Goal: Information Seeking & Learning: Learn about a topic

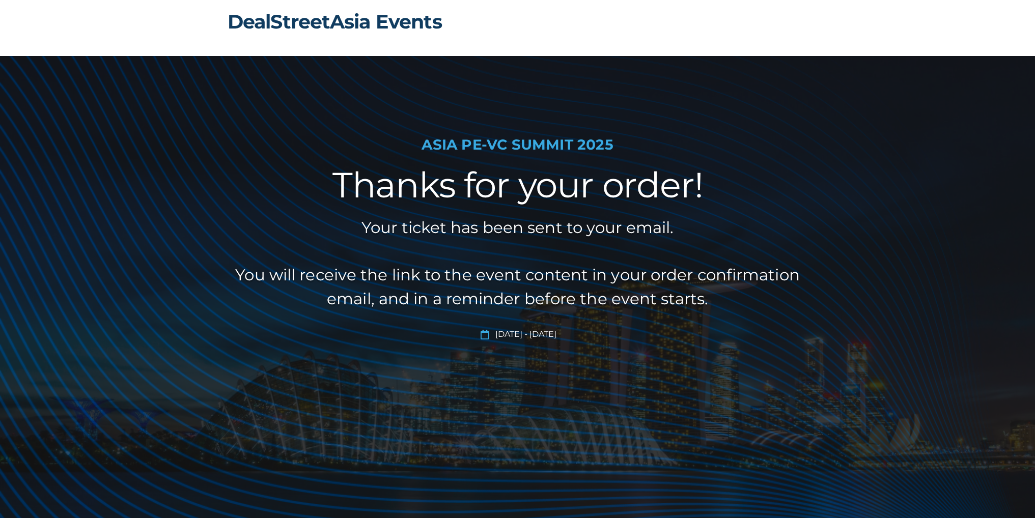
click at [324, 23] on link "DealStreetAsia Events" at bounding box center [335, 22] width 214 height 24
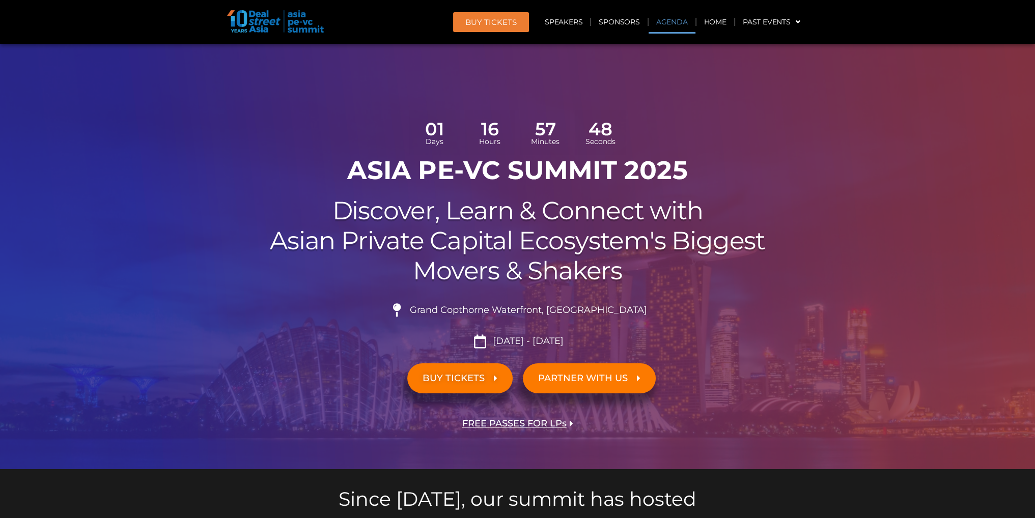
click at [667, 19] on link "Agenda" at bounding box center [671, 21] width 47 height 23
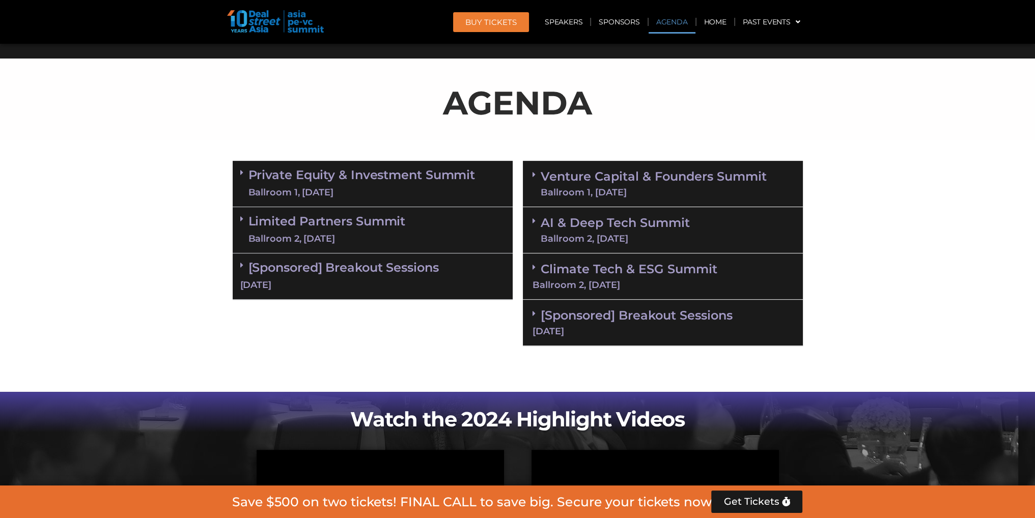
scroll to position [590, 0]
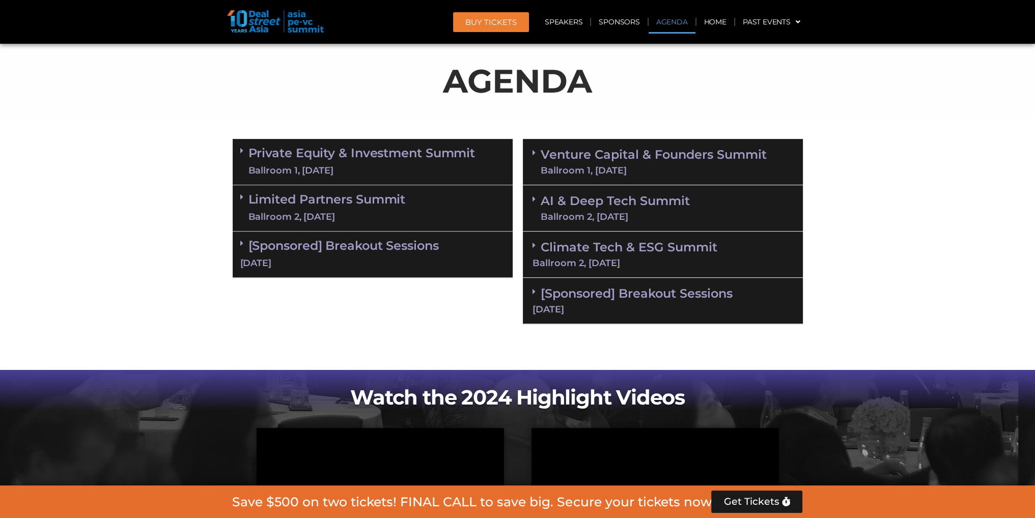
click at [240, 148] on icon at bounding box center [241, 151] width 3 height 8
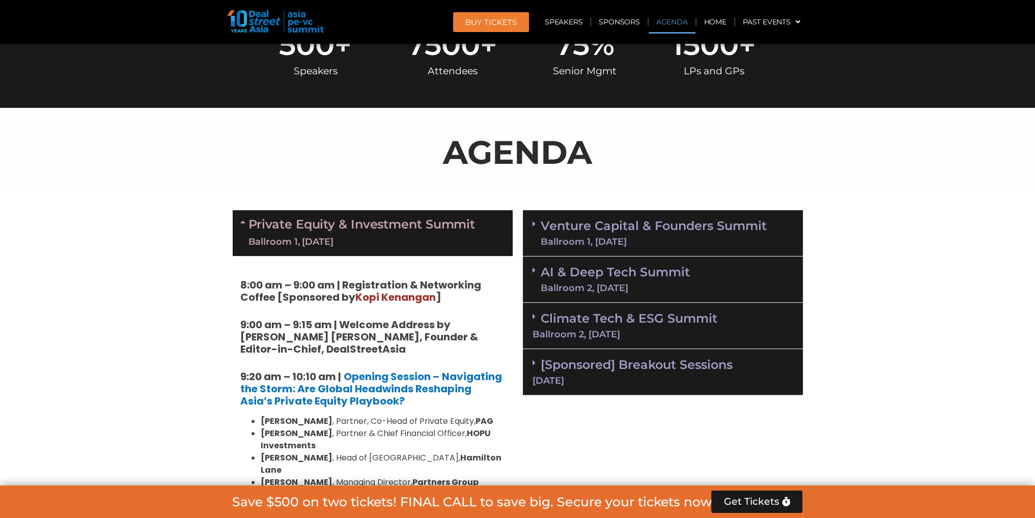
scroll to position [519, 0]
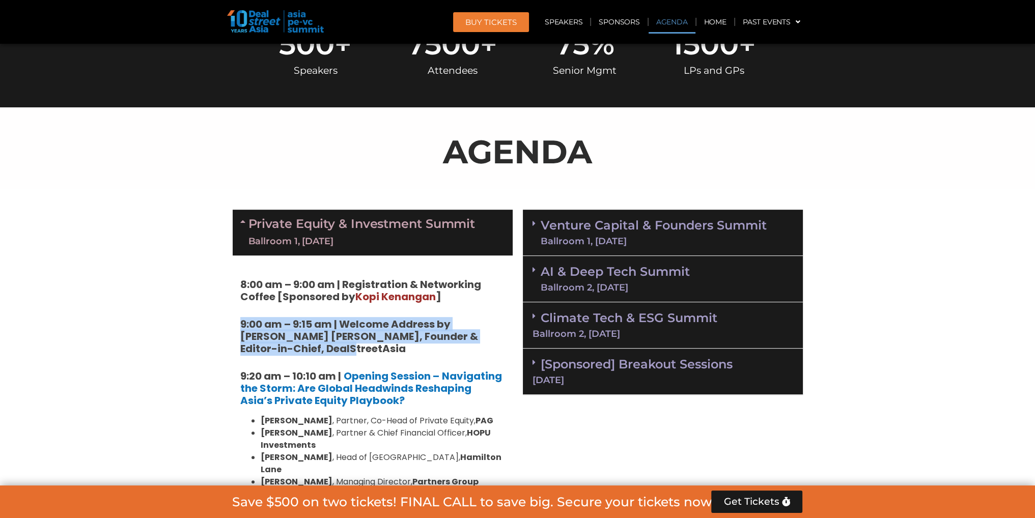
drag, startPoint x: 333, startPoint y: 346, endPoint x: 223, endPoint y: 319, distance: 113.3
copy strong "9:00 am – 9:15 am | Welcome Address by [PERSON_NAME] [PERSON_NAME], Founder & E…"
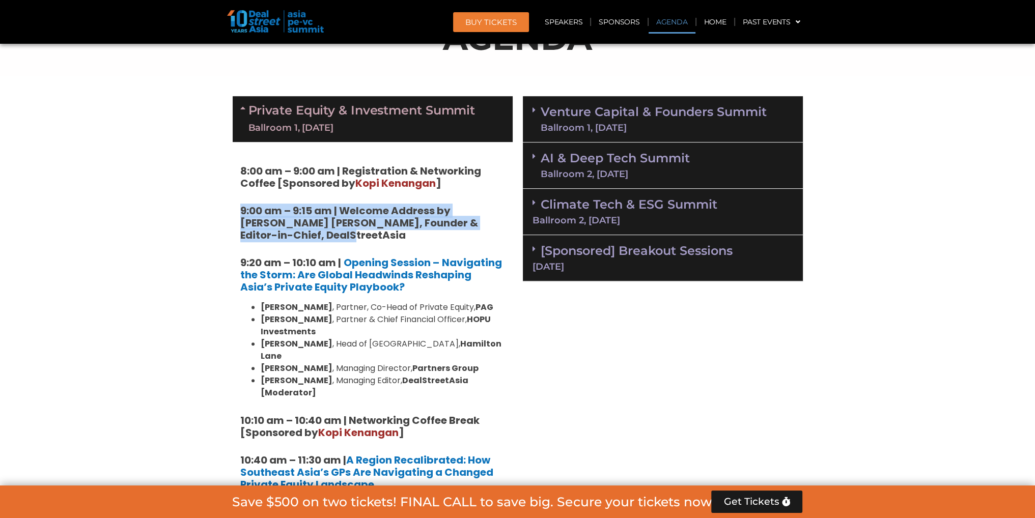
scroll to position [647, 0]
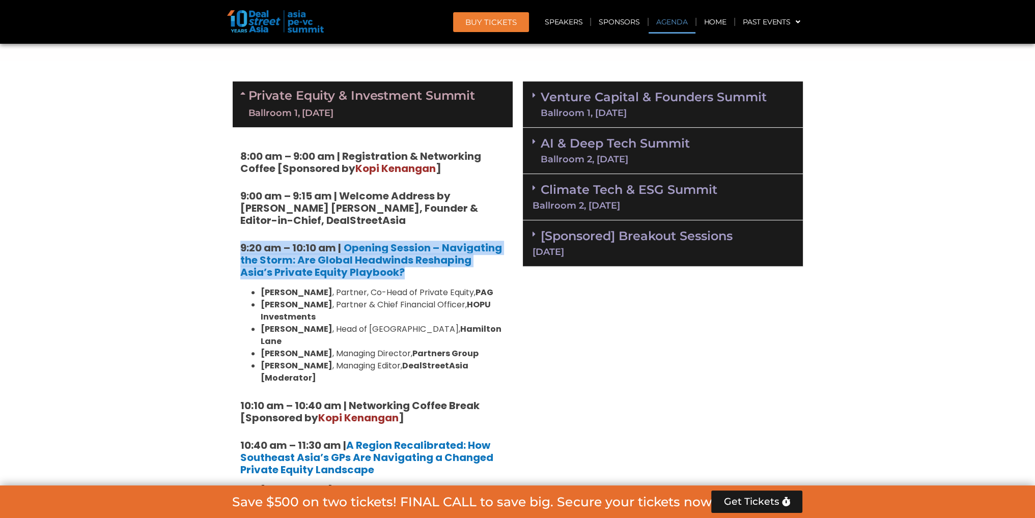
drag, startPoint x: 380, startPoint y: 269, endPoint x: 241, endPoint y: 247, distance: 141.1
click at [241, 247] on h5 "9:20 am – 10:10 am | Opening Session – Navigating the Storm: Are Global Headwin…" at bounding box center [372, 260] width 265 height 37
copy h5 "9:20 am – 10:10 am | Opening Session – Navigating the Storm: Are Global Headwin…"
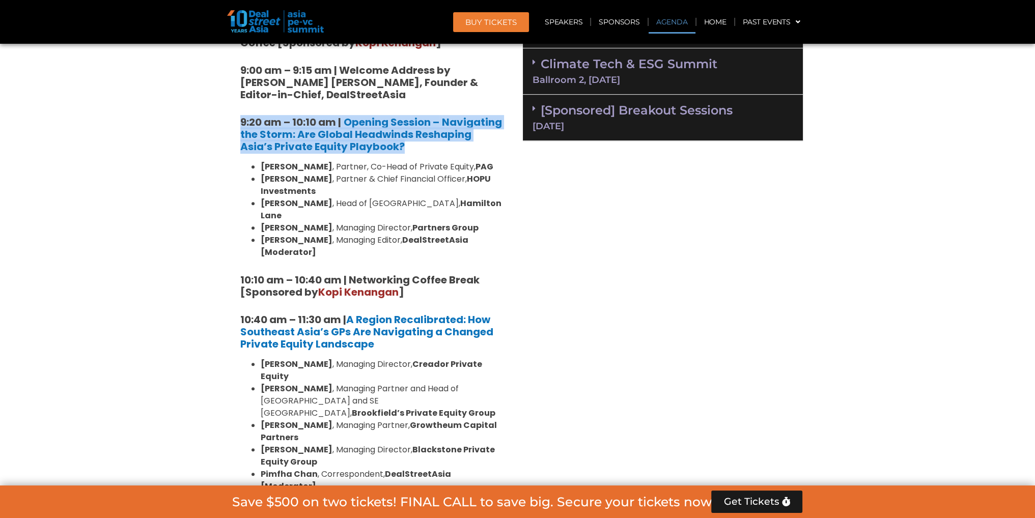
scroll to position [782, 0]
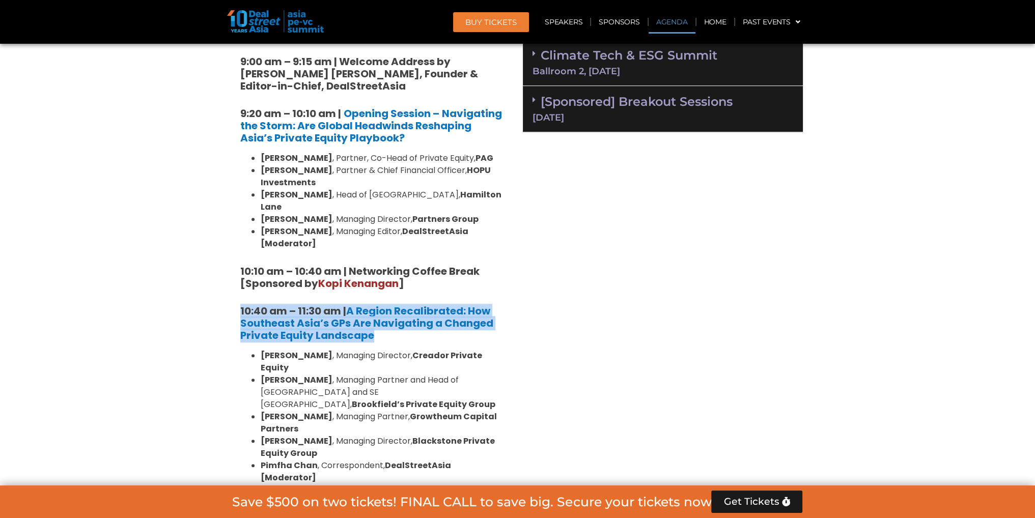
drag, startPoint x: 378, startPoint y: 311, endPoint x: 232, endPoint y: 281, distance: 149.0
copy h5 "10:40 am – 11:30 am | A Region Recalibrated: How Southeast Asia’s GPs Are Navig…"
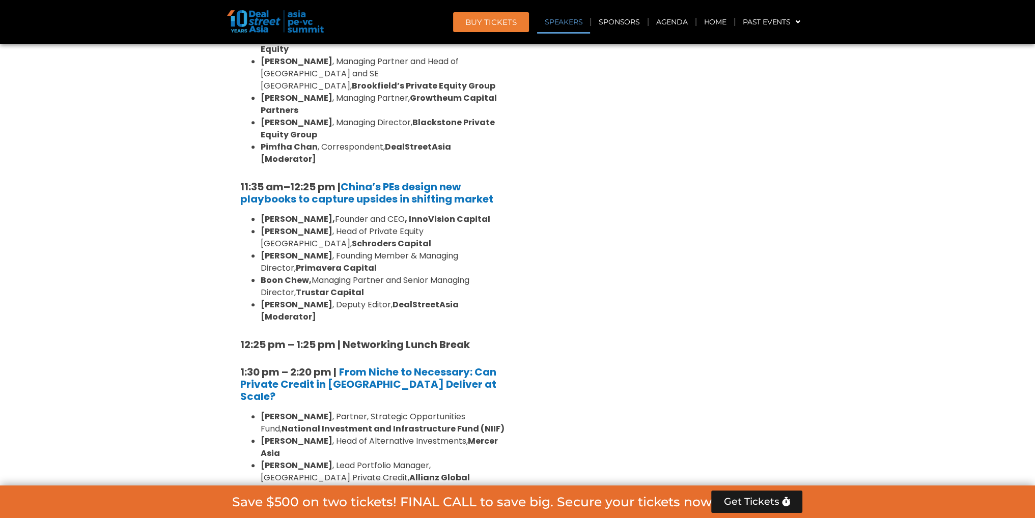
scroll to position [1102, 0]
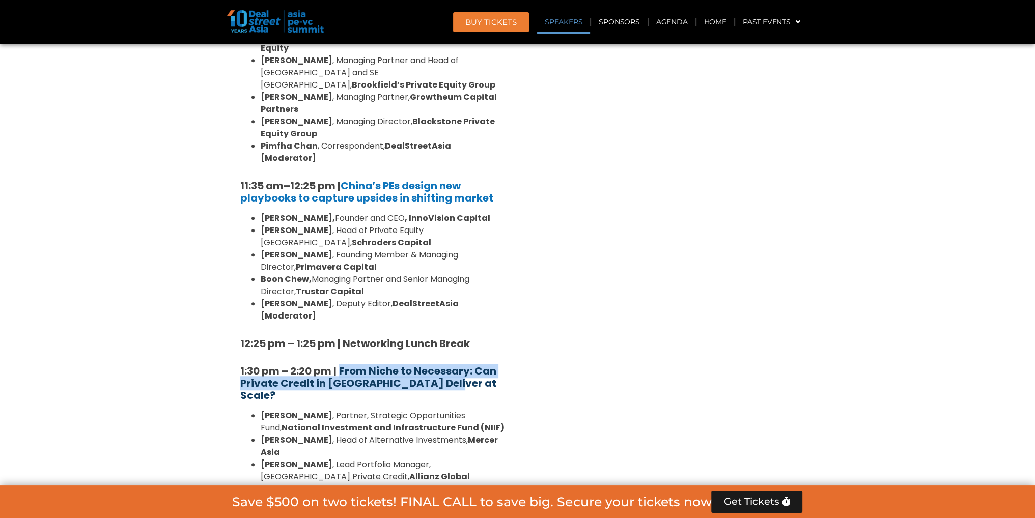
drag, startPoint x: 444, startPoint y: 308, endPoint x: 340, endPoint y: 298, distance: 104.3
click at [340, 365] on h5 "1:30 pm – 2:20 pm | From Niche to Necessary: Can Private Credit in [GEOGRAPHIC_…" at bounding box center [372, 383] width 265 height 37
copy strong "From Niche to Necessary: Can Private Credit in [GEOGRAPHIC_DATA] Deliver at Sca…"
click at [456, 365] on h5 "1:30 pm – 2:20 pm | From Niche to Necessary: Can Private Credit in [GEOGRAPHIC_…" at bounding box center [372, 383] width 265 height 37
drag, startPoint x: 456, startPoint y: 308, endPoint x: 238, endPoint y: 294, distance: 218.9
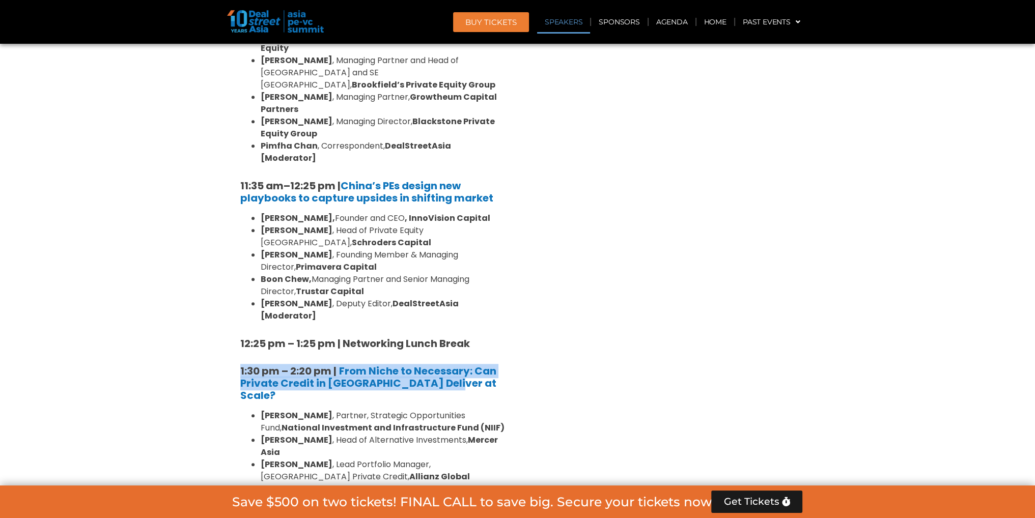
click at [238, 294] on div "8:00 am – 9:00 am | Registration & Networking Coffee [Sponsored by [PERSON_NAME…" at bounding box center [373, 476] width 280 height 1607
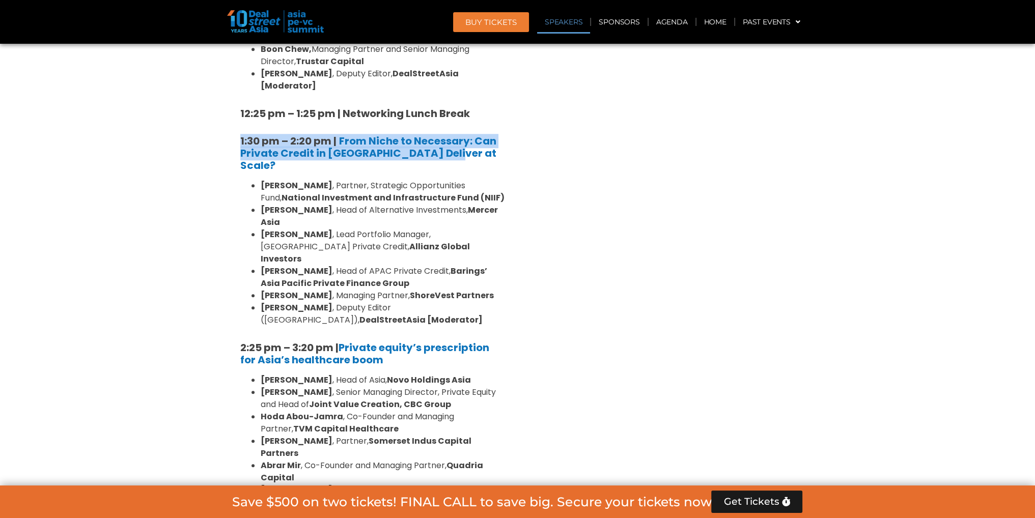
scroll to position [1333, 0]
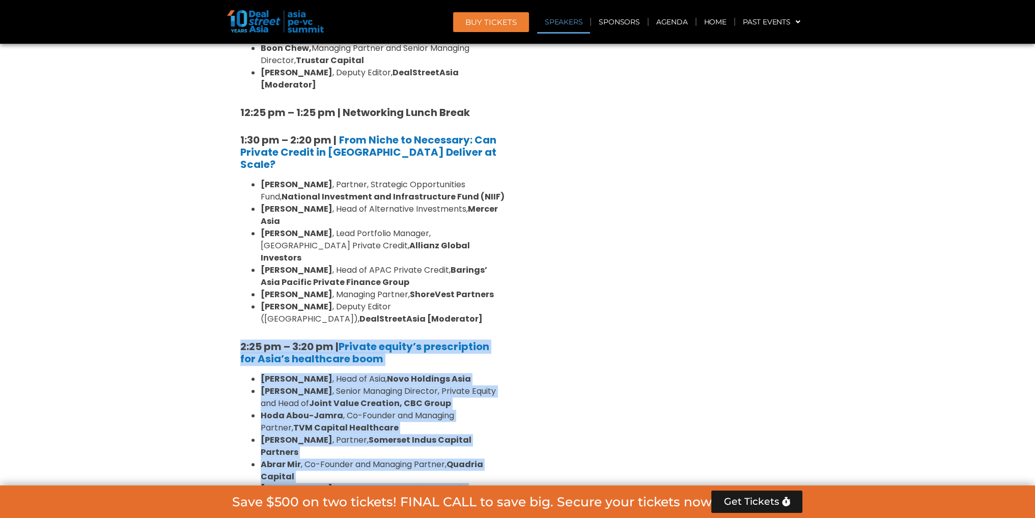
drag, startPoint x: 511, startPoint y: 368, endPoint x: 190, endPoint y: 233, distance: 347.4
click at [190, 233] on section "Private Equity & Investment Summit Ballroom 1, [DATE] 8:00 am – 9:00 am | Regis…" at bounding box center [517, 269] width 1035 height 1756
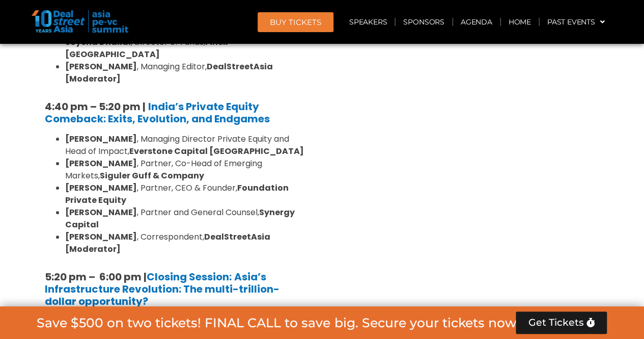
scroll to position [1966, 0]
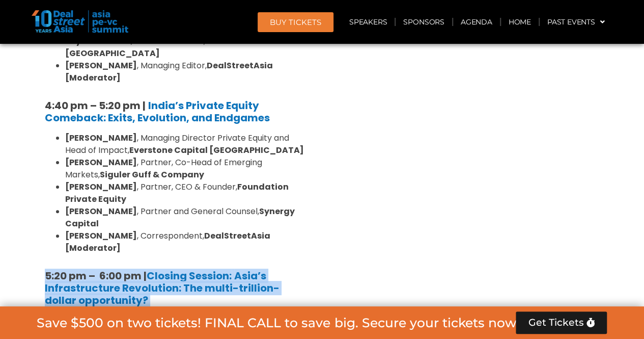
drag, startPoint x: 134, startPoint y: 235, endPoint x: 40, endPoint y: 117, distance: 150.6
copy div "5:20 pm – 6:00 pm | Closing Session: Asia’s Infrastructure Revolution: The mult…"
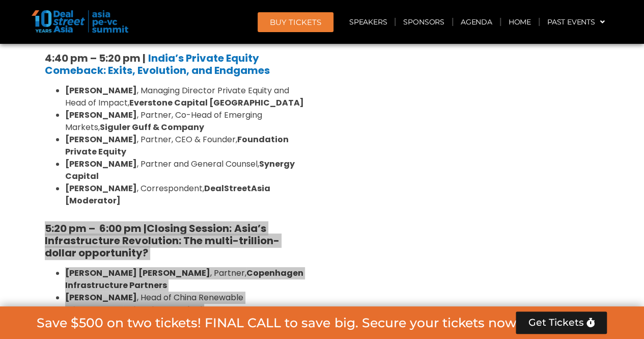
scroll to position [2036, 0]
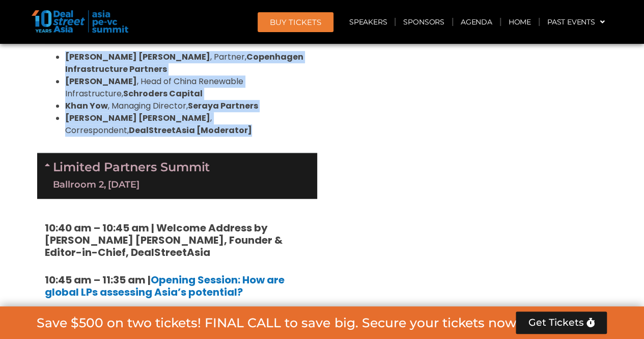
scroll to position [2230, 0]
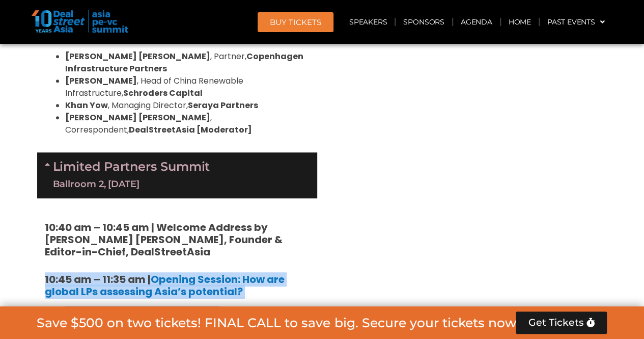
drag, startPoint x: 306, startPoint y: 237, endPoint x: 32, endPoint y: 117, distance: 300.2
copy div "10:45 am – 11:35 am | Opening Session: How are global LPs assessing Asia’s pote…"
